Goal: Information Seeking & Learning: Learn about a topic

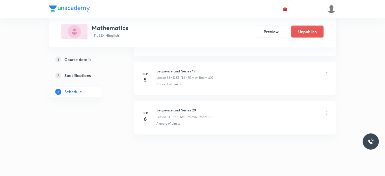
click at [166, 107] on h6 "Sequence and Series 20" at bounding box center [185, 109] width 56 height 5
drag, startPoint x: 166, startPoint y: 103, endPoint x: 218, endPoint y: 107, distance: 52.2
click at [218, 107] on div "Sequence and Series 20 Lesson 54 • 11:30 AM • 75 min • Room 301" at bounding box center [243, 113] width 173 height 12
copy div "Sequence and Series 20 Lesson 54 • 11:30 AM • 75 min • Room 301"
click at [186, 107] on h6 "Sequence and Series 20" at bounding box center [185, 109] width 56 height 5
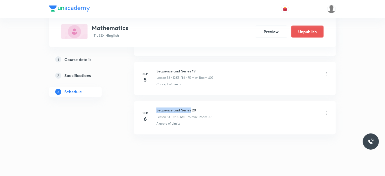
drag, startPoint x: 186, startPoint y: 105, endPoint x: 157, endPoint y: 104, distance: 29.6
click at [157, 107] on h6 "Sequence and Series 20" at bounding box center [185, 109] width 56 height 5
drag, startPoint x: 157, startPoint y: 104, endPoint x: 197, endPoint y: 104, distance: 40.2
click at [197, 107] on h6 "Sequence and Series 20" at bounding box center [185, 109] width 56 height 5
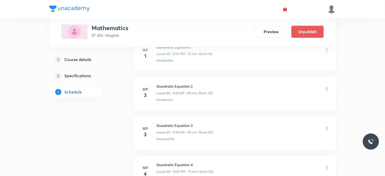
scroll to position [3534, 0]
click at [161, 79] on li "Sep 3 Quadratic Equation 2 Lesson 84 • 8:20 AM • 80 min • Room 302 Introduction" at bounding box center [235, 95] width 202 height 33
drag, startPoint x: 161, startPoint y: 75, endPoint x: 205, endPoint y: 76, distance: 44.0
click at [205, 79] on li "Sep 3 Quadratic Equation 2 Lesson 84 • 8:20 AM • 80 min • Room 302 Introduction" at bounding box center [235, 95] width 202 height 33
click at [195, 99] on li "Sep 3 Quadratic Equation 2 Lesson 84 • 8:20 AM • 80 min • Room 302 Introduction" at bounding box center [235, 95] width 202 height 33
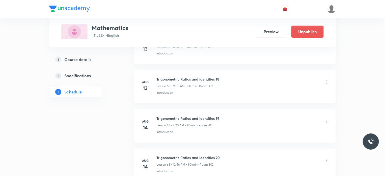
scroll to position [0, 0]
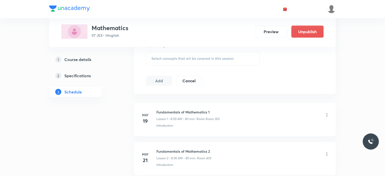
scroll to position [262, 0]
click at [159, 108] on h6 "Fundamentals of Mathematics 1" at bounding box center [188, 110] width 63 height 5
drag, startPoint x: 159, startPoint y: 108, endPoint x: 197, endPoint y: 109, distance: 37.2
click at [197, 109] on h6 "Fundamentals of Mathematics 1" at bounding box center [188, 110] width 63 height 5
copy h6 "Fundamentals of Mathematics"
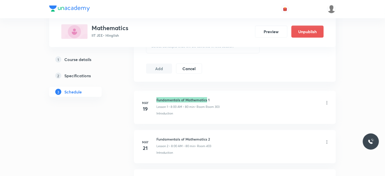
scroll to position [273, 0]
click at [143, 99] on div "May 19 Fundamentals of Mathematics 1 Lesson 1 • 8:00 AM • 80 min • Room Room 30…" at bounding box center [234, 106] width 189 height 18
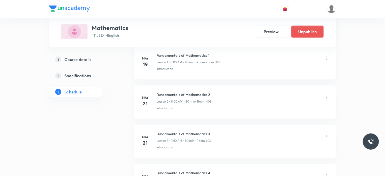
click at [180, 128] on li "May 21 Fundamentals of Mathematics 3 Lesson 3 • 11:10 AM • 80 min • Room 403 In…" at bounding box center [235, 141] width 202 height 33
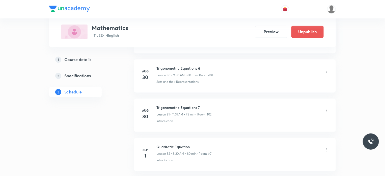
scroll to position [3398, 0]
drag, startPoint x: 158, startPoint y: 95, endPoint x: 201, endPoint y: 98, distance: 43.3
click at [201, 98] on li "Aug 30 Trigonometric Equations 7 Lesson 81 • 11:31 AM • 75 min • Room 402 Intro…" at bounding box center [235, 114] width 202 height 33
click at [200, 104] on h6 "Trigonometric Equations 7" at bounding box center [184, 106] width 55 height 5
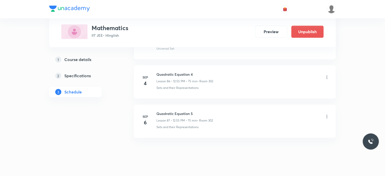
scroll to position [3626, 0]
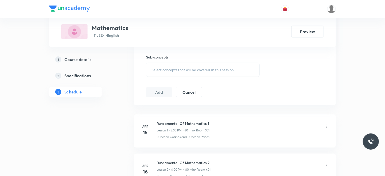
scroll to position [250, 0]
drag, startPoint x: 163, startPoint y: 120, endPoint x: 204, endPoint y: 118, distance: 41.5
click at [204, 118] on li "Apr 15 Fundamental Of Mathematics 1 Lesson 1 • 5:30 PM • 80 min • Room 301 Dire…" at bounding box center [235, 129] width 202 height 33
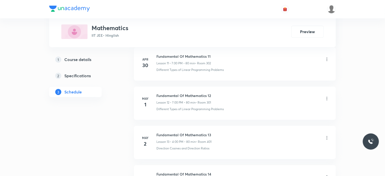
scroll to position [714, 0]
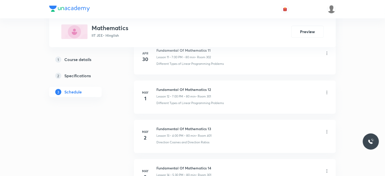
click at [206, 143] on li "May 2 Fundamental Of Mathematics 13 Lesson 13 • 4:00 PM • 80 min • Room 401 Dir…" at bounding box center [235, 135] width 202 height 33
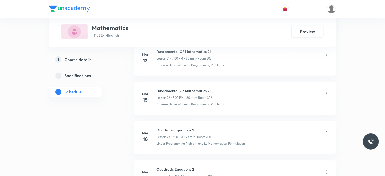
scroll to position [1104, 0]
drag, startPoint x: 166, startPoint y: 127, endPoint x: 193, endPoint y: 128, distance: 27.6
click at [193, 128] on h6 "Quadratic Equations 1" at bounding box center [184, 129] width 54 height 5
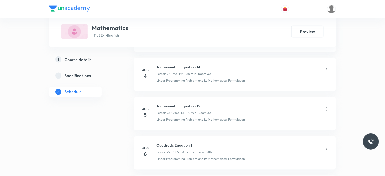
scroll to position [3295, 0]
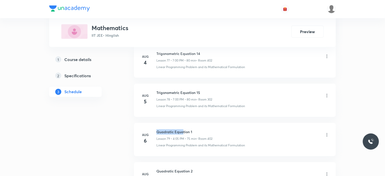
drag, startPoint x: 156, startPoint y: 124, endPoint x: 185, endPoint y: 123, distance: 29.3
click at [185, 129] on div "Aug 6 Quadratic Equation 1 Lesson 79 • 4:05 PM • 75 min • Room 402 Linear Progr…" at bounding box center [234, 138] width 189 height 18
click at [186, 129] on h6 "Quadratic Equation 1" at bounding box center [185, 131] width 56 height 5
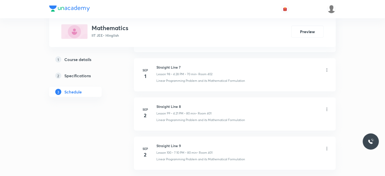
scroll to position [4134, 0]
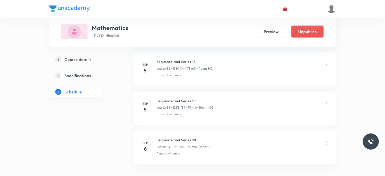
scroll to position [2337, 0]
